Goal: Navigation & Orientation: Find specific page/section

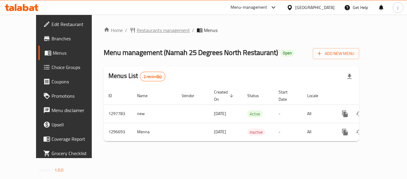
click at [143, 33] on span "Restaurants management" at bounding box center [163, 30] width 53 height 7
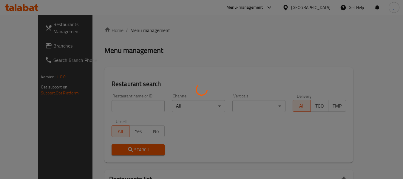
click at [16, 47] on div at bounding box center [201, 89] width 403 height 179
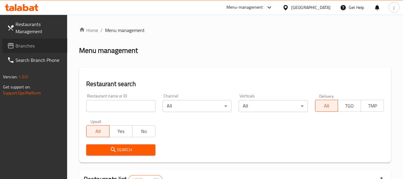
click at [16, 47] on span "Branches" at bounding box center [39, 45] width 47 height 7
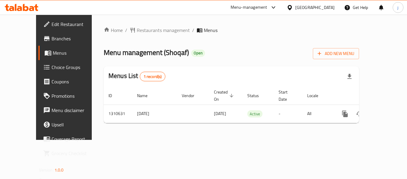
click at [292, 5] on icon at bounding box center [290, 7] width 6 height 6
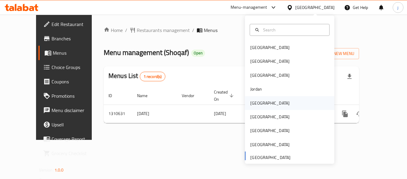
click at [255, 100] on div "[GEOGRAPHIC_DATA]" at bounding box center [269, 103] width 39 height 7
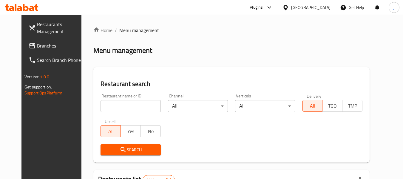
click at [28, 45] on div at bounding box center [201, 89] width 403 height 179
click at [37, 45] on span "Branches" at bounding box center [60, 45] width 47 height 7
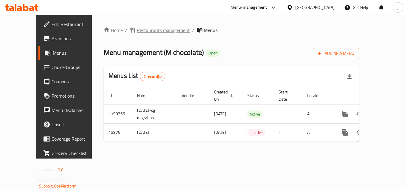
click at [141, 35] on div "Home / Restaurants management / Menus Menu management ( M chocolate ) Open Add …" at bounding box center [231, 87] width 255 height 120
click at [140, 32] on span "Restaurants management" at bounding box center [163, 30] width 53 height 7
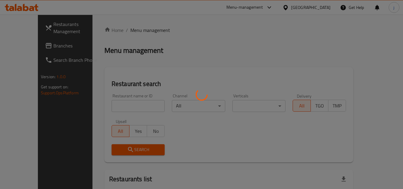
click at [33, 46] on div at bounding box center [201, 94] width 403 height 189
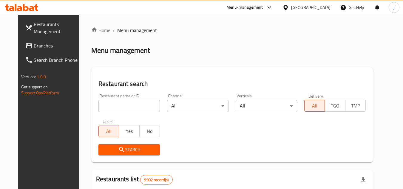
click at [34, 46] on span "Branches" at bounding box center [57, 45] width 47 height 7
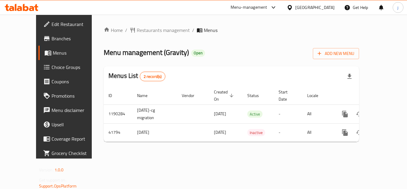
click at [292, 8] on icon at bounding box center [290, 7] width 4 height 5
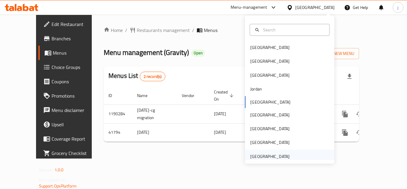
click at [278, 154] on div "United Arab Emirates" at bounding box center [269, 156] width 39 height 7
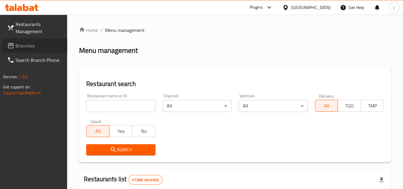
click at [27, 43] on span "Branches" at bounding box center [39, 45] width 47 height 7
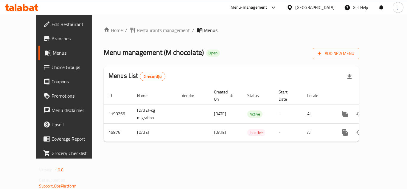
click at [293, 7] on icon at bounding box center [290, 7] width 6 height 6
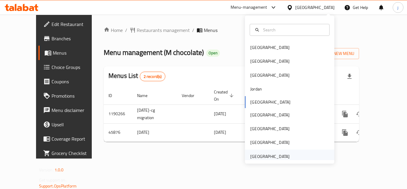
click at [258, 157] on div "[GEOGRAPHIC_DATA]" at bounding box center [269, 156] width 39 height 7
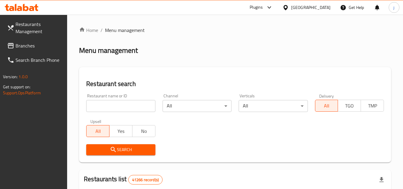
click at [24, 44] on span "Branches" at bounding box center [39, 45] width 47 height 7
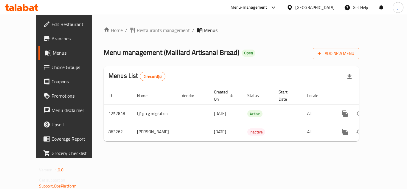
click at [292, 3] on div "[GEOGRAPHIC_DATA]" at bounding box center [311, 7] width 58 height 14
click at [293, 8] on icon at bounding box center [290, 7] width 6 height 6
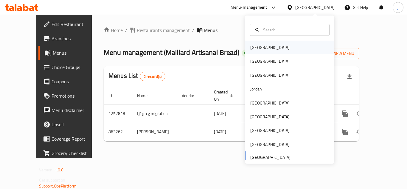
click at [256, 49] on div "[GEOGRAPHIC_DATA]" at bounding box center [269, 47] width 39 height 7
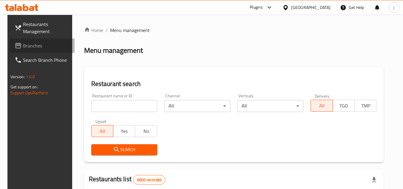
click at [23, 44] on span "Branches" at bounding box center [46, 45] width 47 height 7
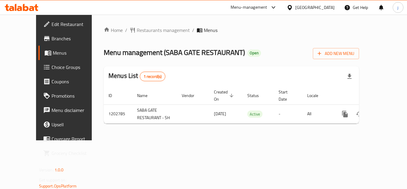
click at [292, 7] on icon at bounding box center [290, 7] width 4 height 5
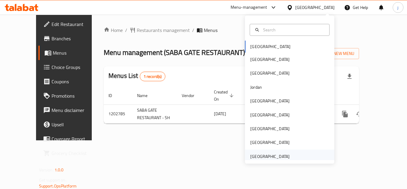
click at [279, 153] on div "[GEOGRAPHIC_DATA]" at bounding box center [269, 156] width 39 height 7
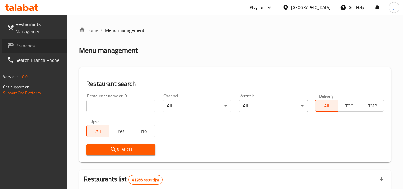
click at [30, 42] on span "Branches" at bounding box center [39, 45] width 47 height 7
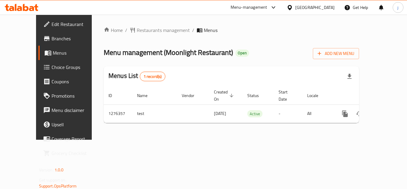
click at [131, 35] on div "Home / Restaurants management / Menus Menu management ( Moonlight Restaurant ) …" at bounding box center [231, 77] width 255 height 101
click at [137, 30] on span "Restaurants management" at bounding box center [163, 30] width 53 height 7
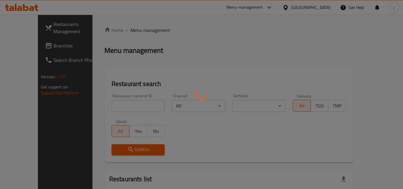
click at [30, 44] on div at bounding box center [201, 94] width 403 height 189
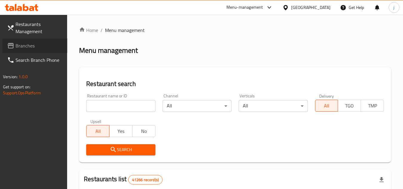
click at [30, 44] on span "Branches" at bounding box center [39, 45] width 47 height 7
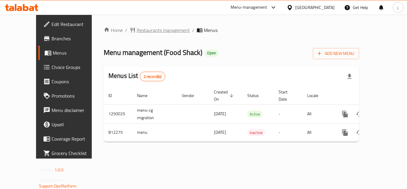
click at [137, 33] on span "Restaurants management" at bounding box center [163, 30] width 53 height 7
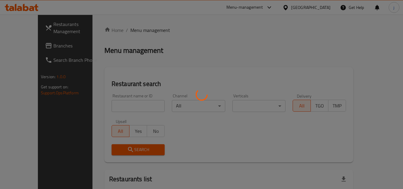
click at [31, 48] on div at bounding box center [201, 94] width 403 height 189
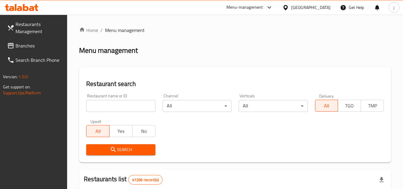
click at [31, 47] on span "Branches" at bounding box center [39, 45] width 47 height 7
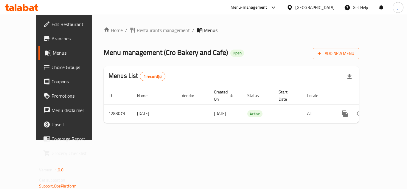
click at [52, 25] on span "Edit Restaurant" at bounding box center [76, 24] width 48 height 7
